Goal: Book appointment/travel/reservation

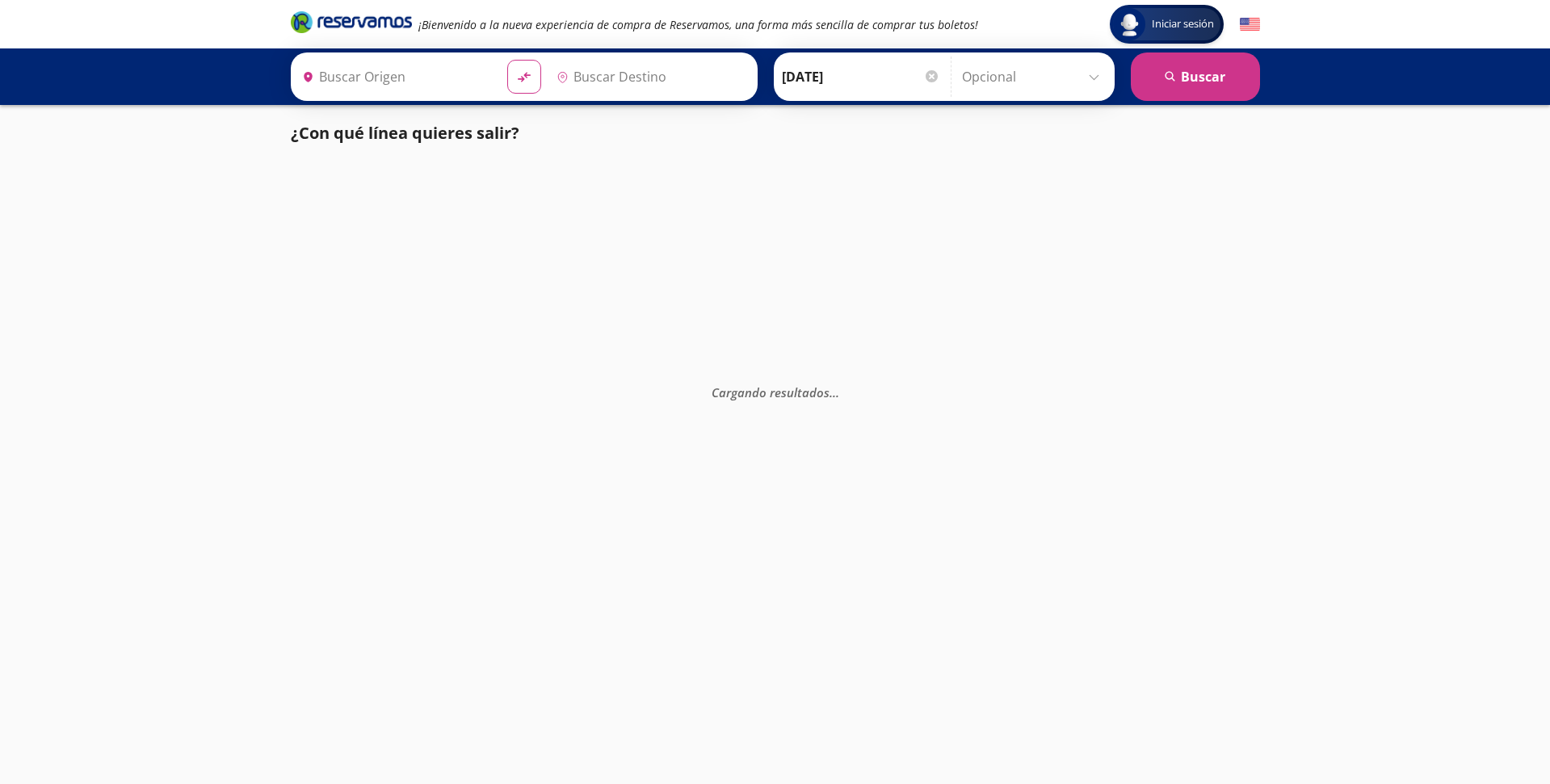
type input "[GEOGRAPHIC_DATA], [GEOGRAPHIC_DATA]"
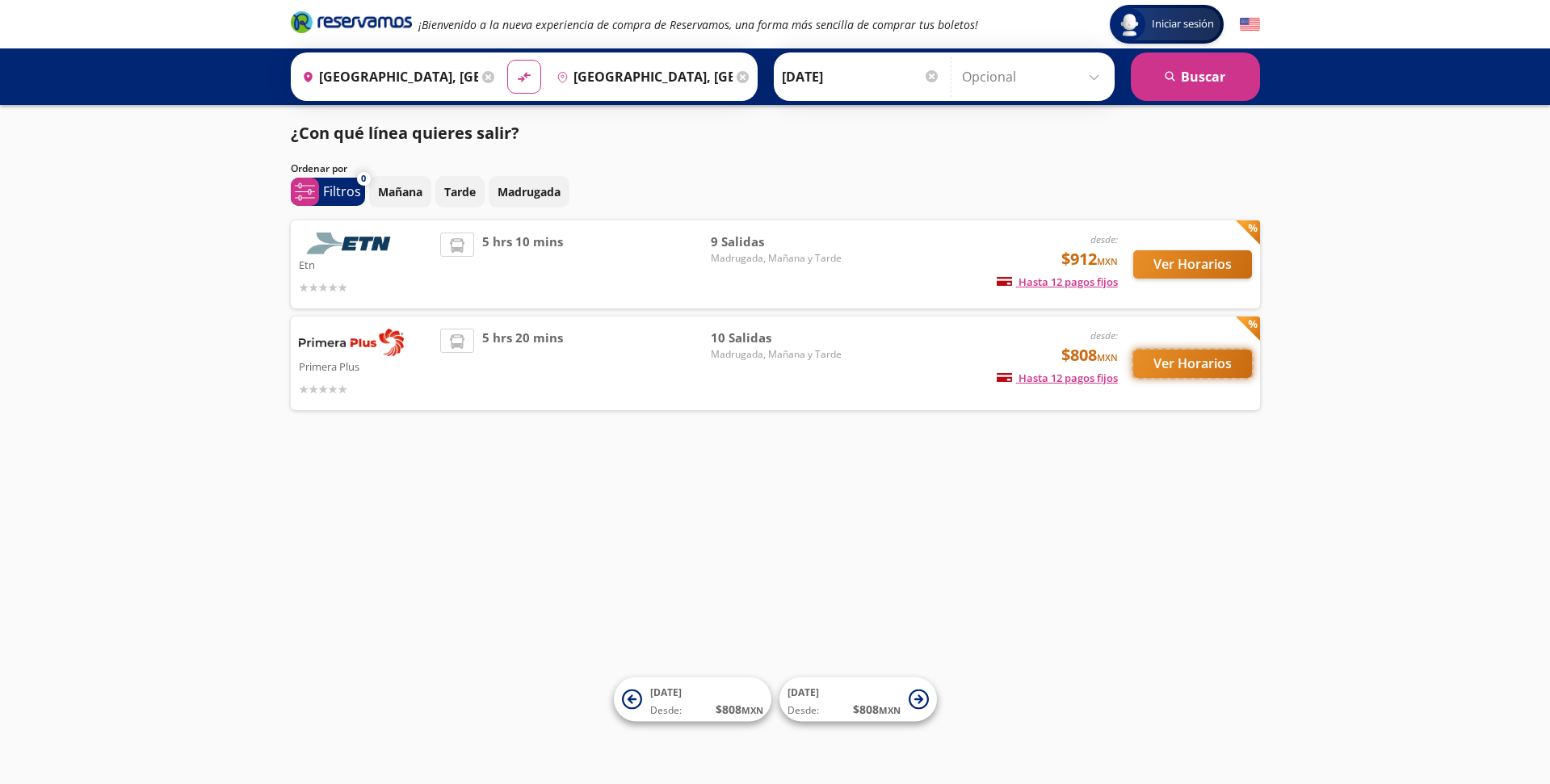
click at [1159, 365] on button "Ver Horarios" at bounding box center [1192, 363] width 118 height 28
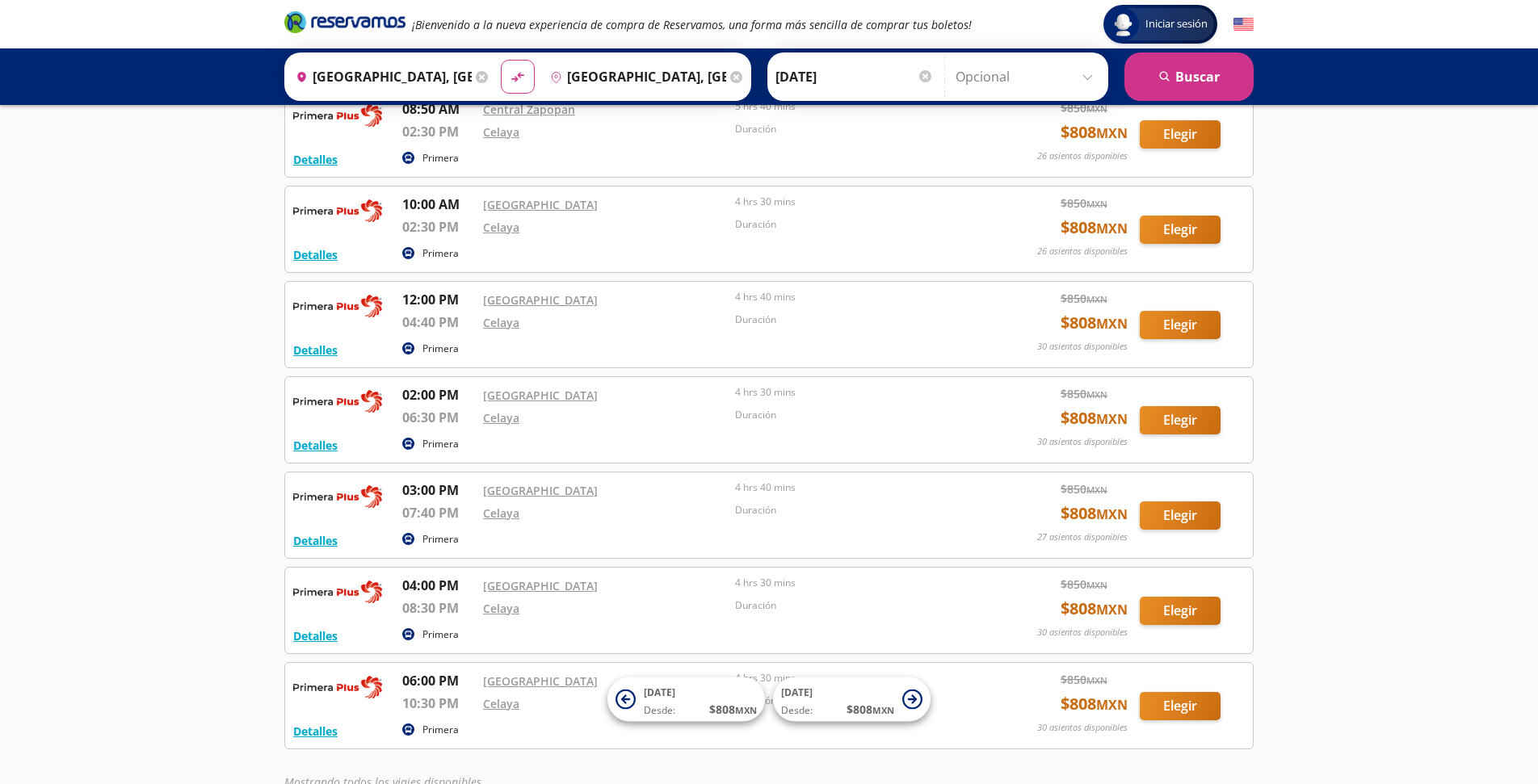
scroll to position [484, 0]
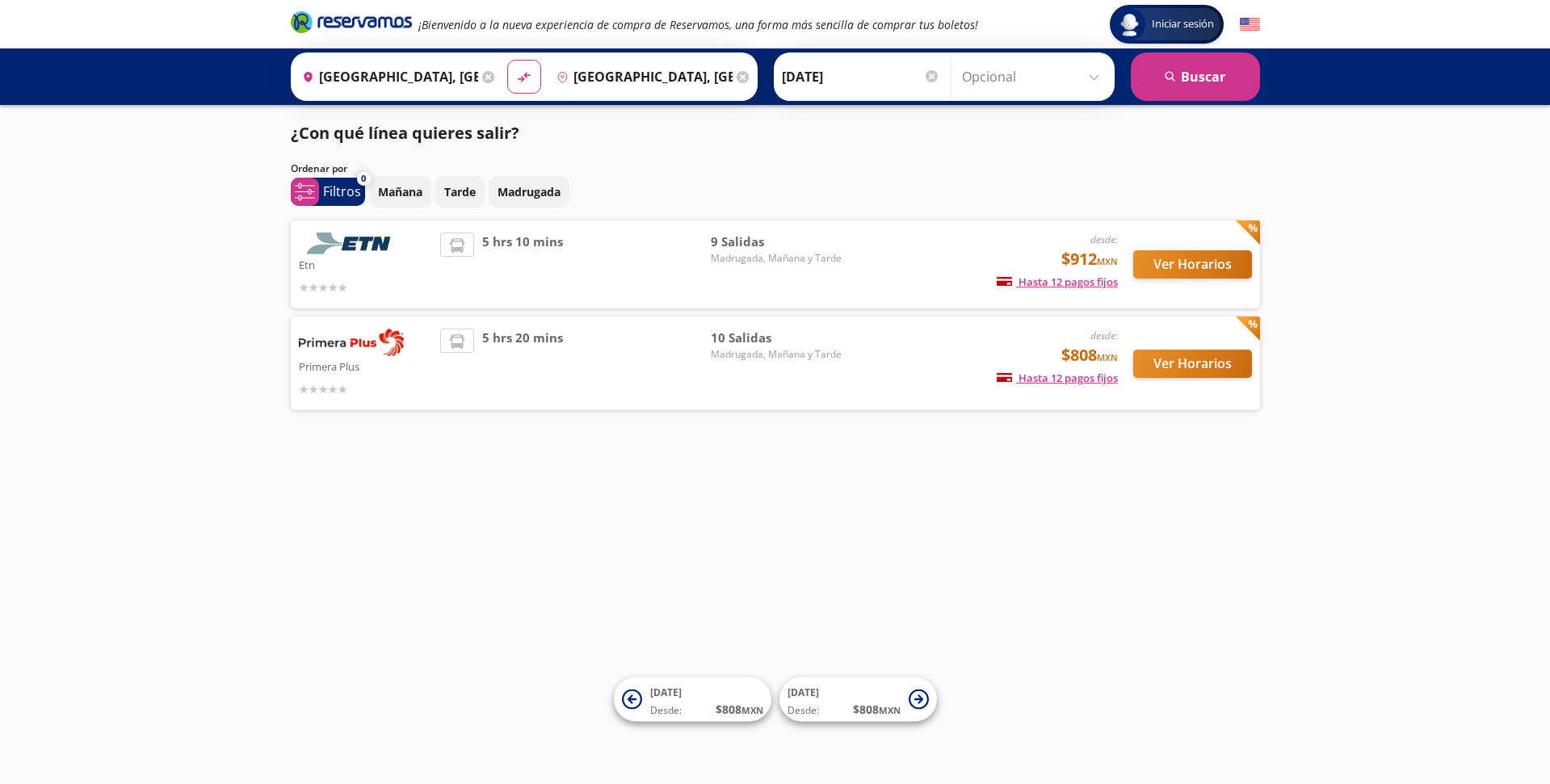
click at [345, 29] on icon "Brand Logo" at bounding box center [351, 22] width 121 height 24
